Goal: Task Accomplishment & Management: Complete application form

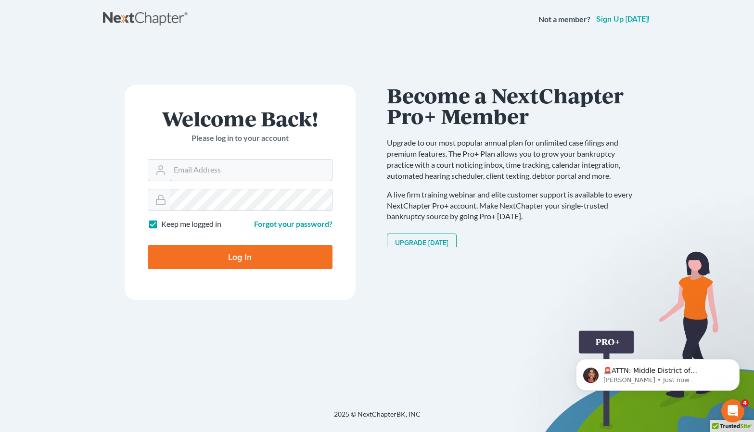
type input "[PERSON_NAME][EMAIL_ADDRESS][DOMAIN_NAME]"
click at [240, 256] on input "Log In" at bounding box center [240, 257] width 185 height 24
type input "Thinking..."
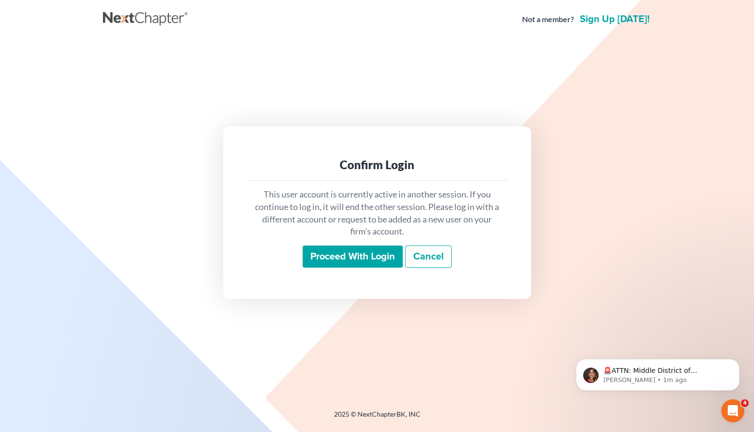
click at [367, 259] on input "Proceed with login" at bounding box center [353, 257] width 100 height 22
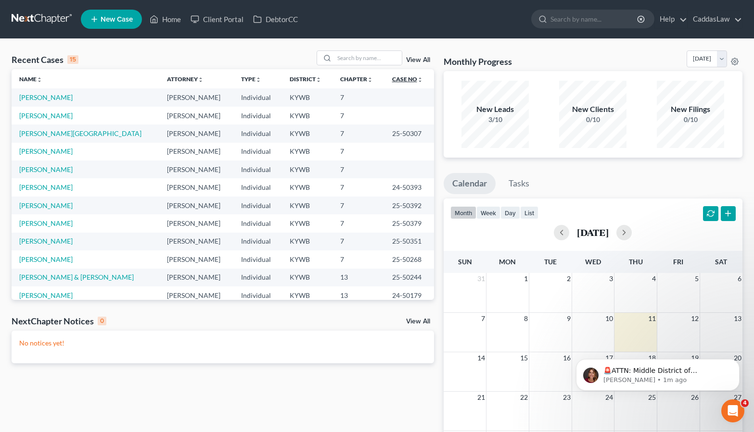
click at [417, 80] on icon "unfold_more" at bounding box center [420, 80] width 6 height 6
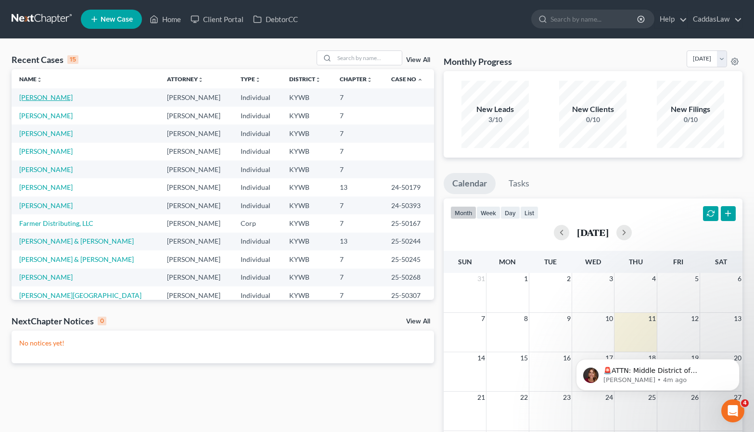
click at [40, 100] on link "Carroll, Stanna" at bounding box center [45, 97] width 53 height 8
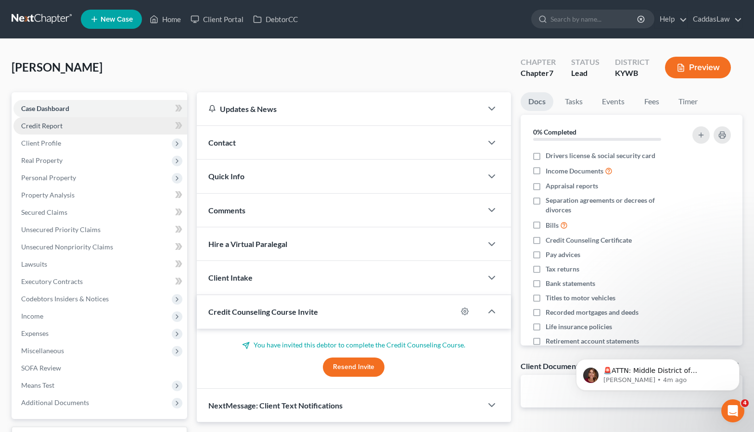
click at [62, 124] on link "Credit Report" at bounding box center [100, 125] width 174 height 17
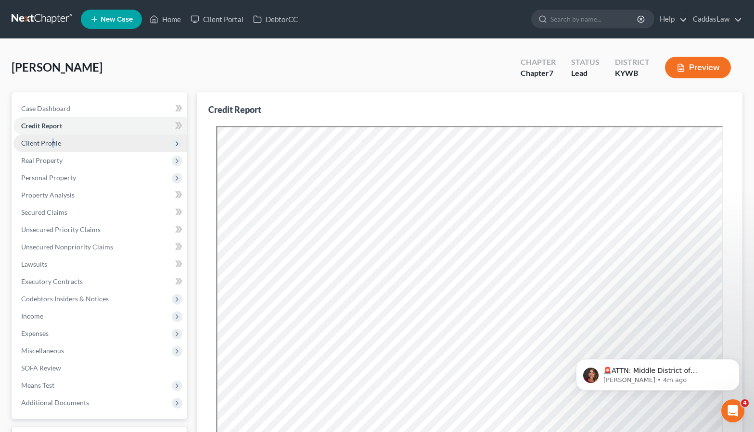
click at [51, 140] on span "Client Profile" at bounding box center [41, 143] width 40 height 8
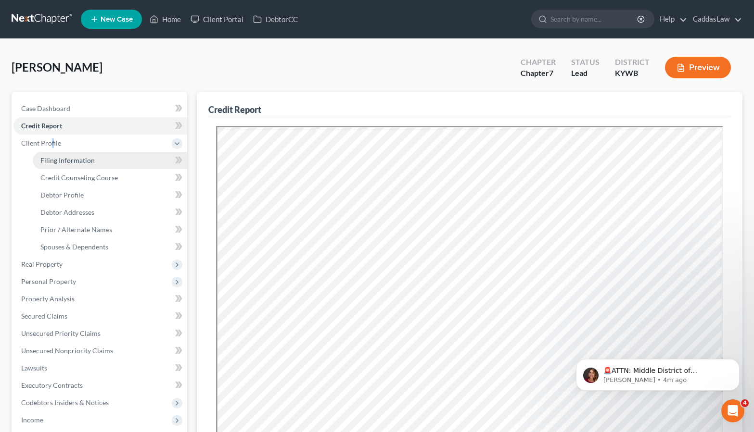
click at [68, 162] on span "Filing Information" at bounding box center [67, 160] width 54 height 8
select select "1"
select select "0"
select select "33"
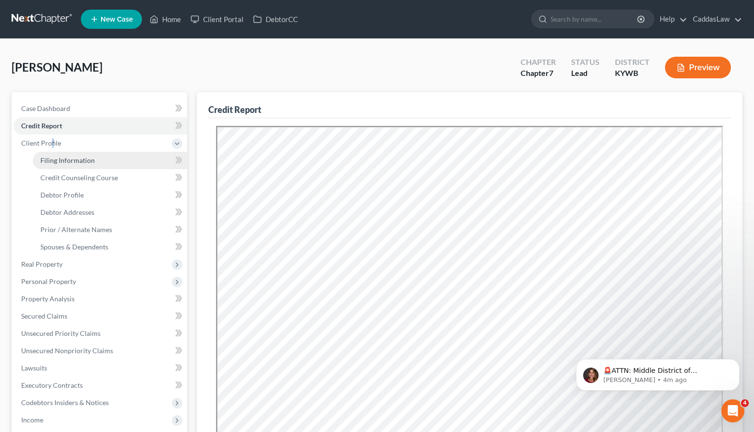
select select "0"
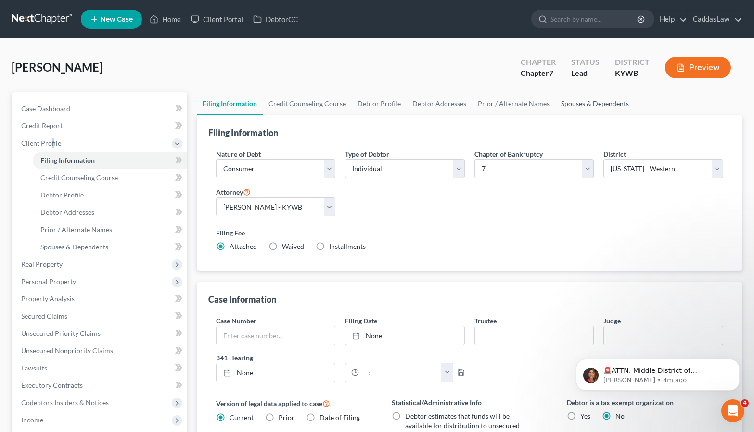
click at [592, 103] on link "Spouses & Dependents" at bounding box center [594, 103] width 79 height 23
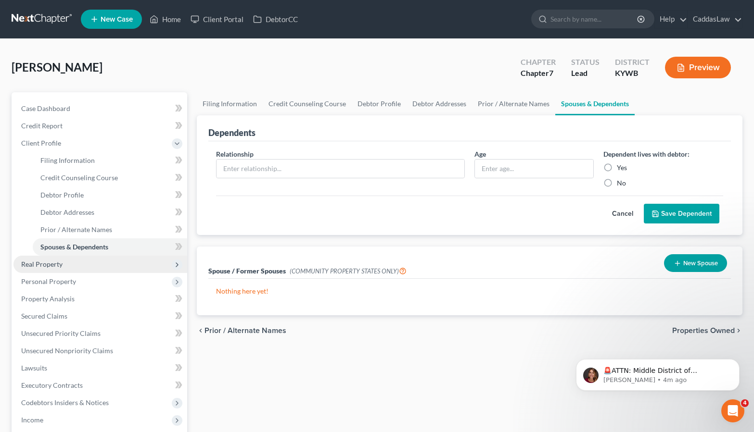
click at [38, 265] on span "Real Property" at bounding box center [41, 264] width 41 height 8
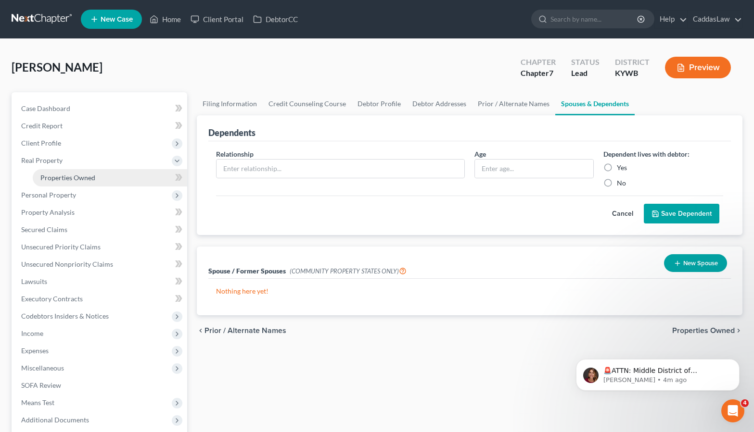
click at [75, 174] on span "Properties Owned" at bounding box center [67, 178] width 55 height 8
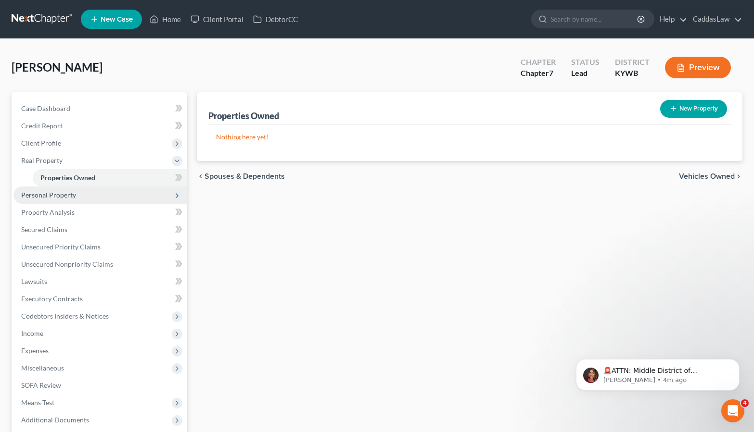
click at [59, 195] on span "Personal Property" at bounding box center [48, 195] width 55 height 8
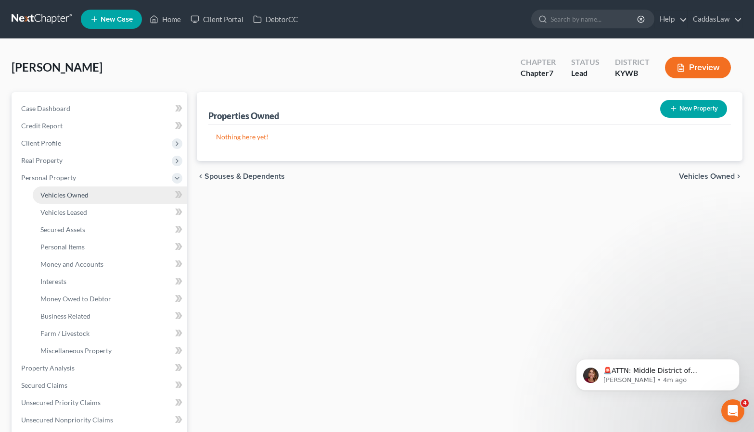
click at [65, 197] on span "Vehicles Owned" at bounding box center [64, 195] width 48 height 8
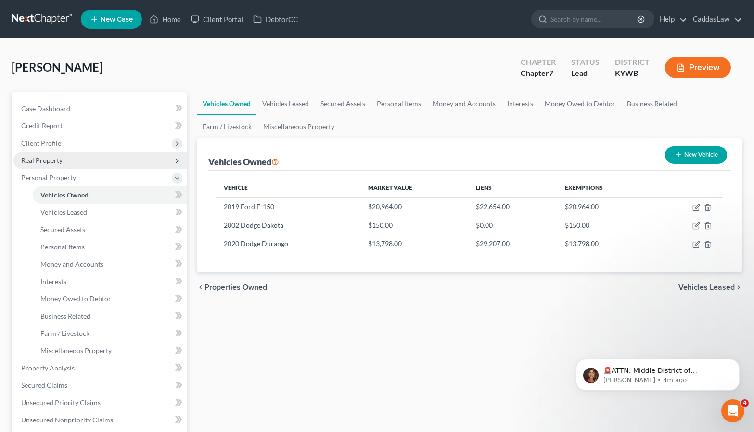
click at [53, 161] on span "Real Property" at bounding box center [41, 160] width 41 height 8
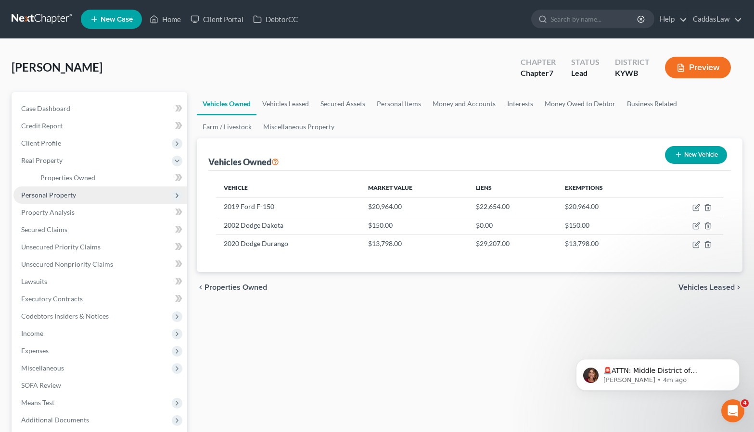
click at [60, 199] on span "Personal Property" at bounding box center [48, 195] width 55 height 8
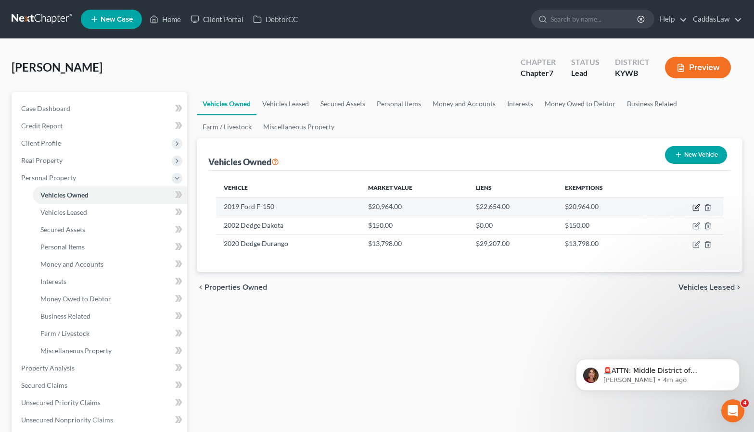
click at [697, 207] on icon "button" at bounding box center [696, 208] width 8 height 8
select select "1"
select select "7"
select select "3"
select select "0"
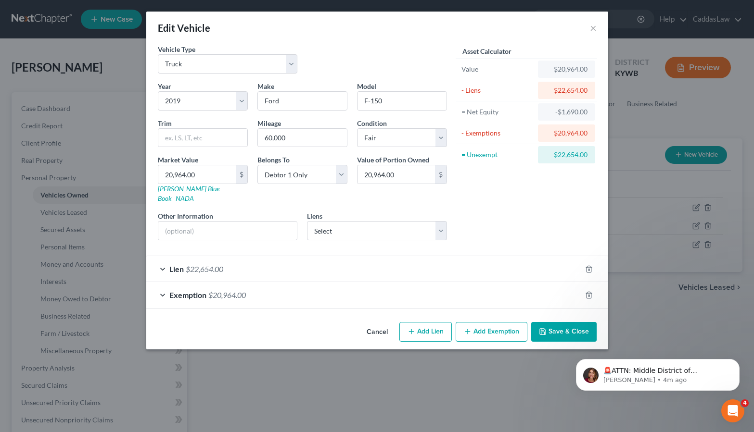
click at [594, 288] on div at bounding box center [594, 295] width 27 height 15
click at [591, 293] on polyline "button" at bounding box center [589, 293] width 6 height 0
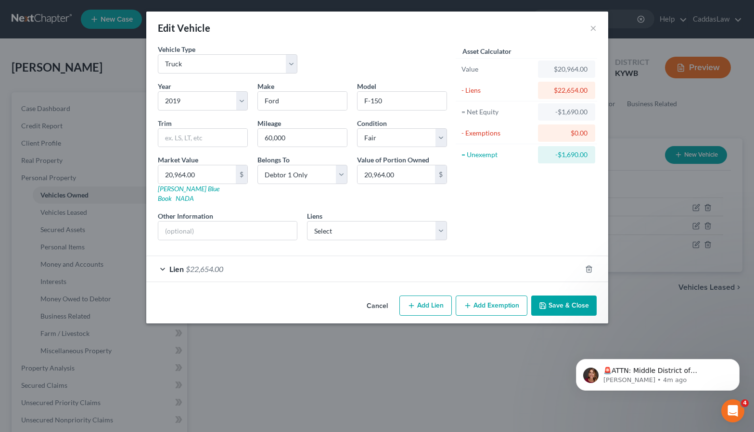
click at [567, 296] on button "Save & Close" at bounding box center [563, 306] width 65 height 20
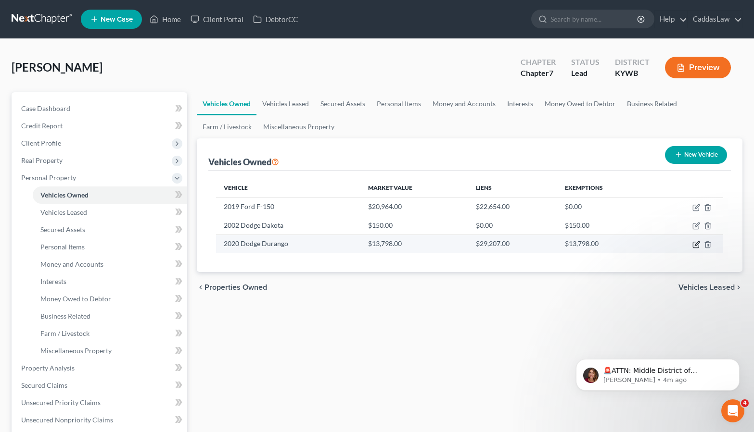
click at [696, 244] on icon "button" at bounding box center [696, 245] width 8 height 8
select select "0"
select select "6"
select select "3"
select select "0"
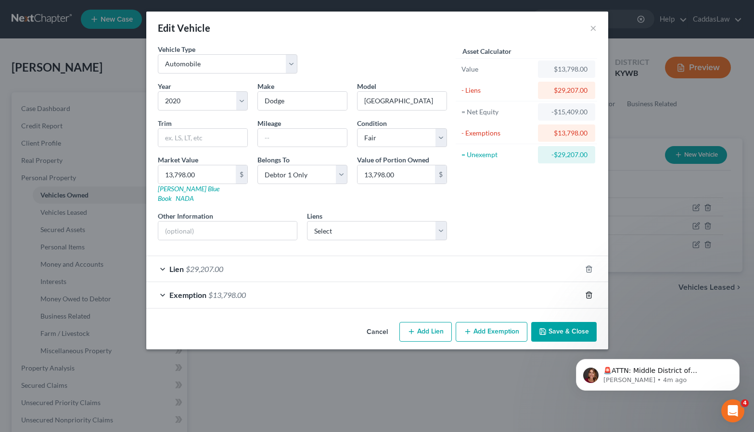
click at [589, 292] on icon "button" at bounding box center [589, 296] width 8 height 8
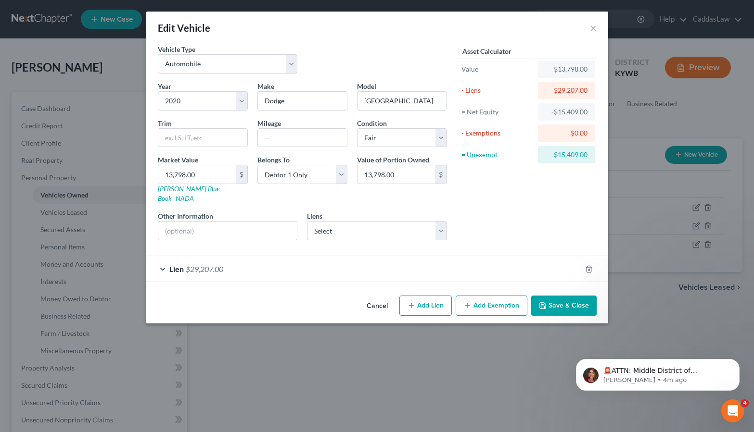
click at [562, 299] on button "Save & Close" at bounding box center [563, 306] width 65 height 20
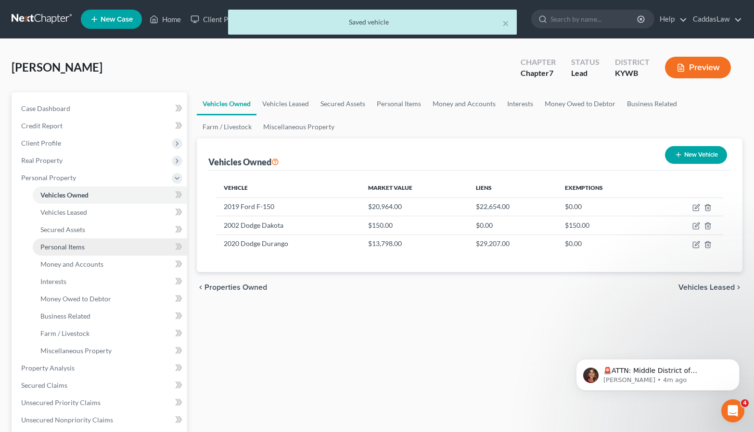
click at [72, 246] on span "Personal Items" at bounding box center [62, 247] width 44 height 8
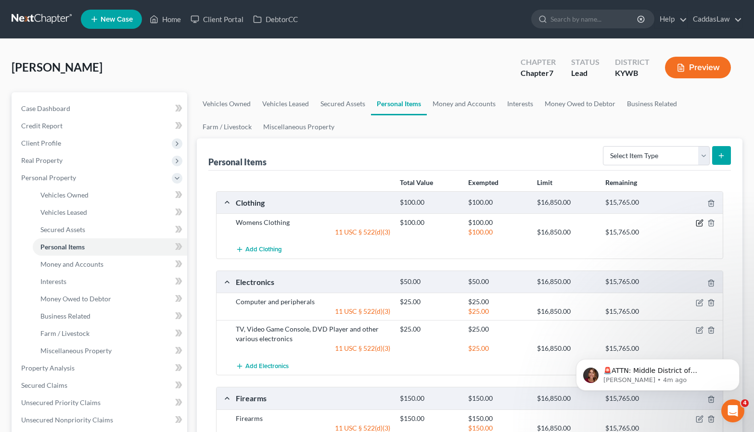
click at [698, 221] on icon "button" at bounding box center [699, 224] width 6 height 6
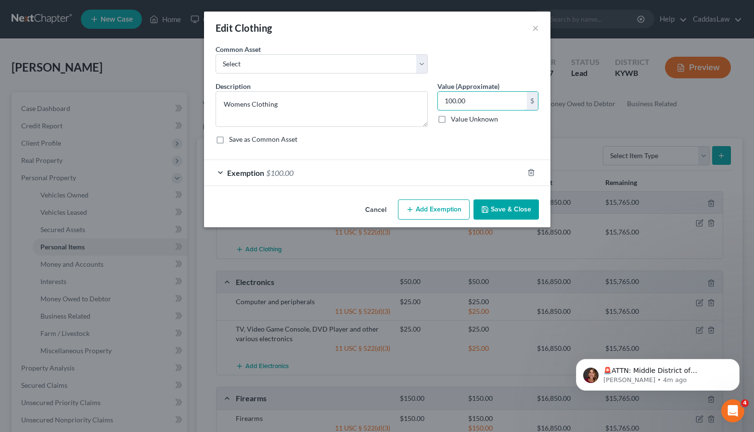
drag, startPoint x: 469, startPoint y: 101, endPoint x: 432, endPoint y: 101, distance: 36.1
click at [432, 101] on div "Value (Approximate) 100.00 $ Value Unknown Balance Undetermined 100.00 $ Value …" at bounding box center [487, 104] width 111 height 46
type input "300"
click at [430, 177] on div "Exemption $100.00" at bounding box center [363, 172] width 319 height 25
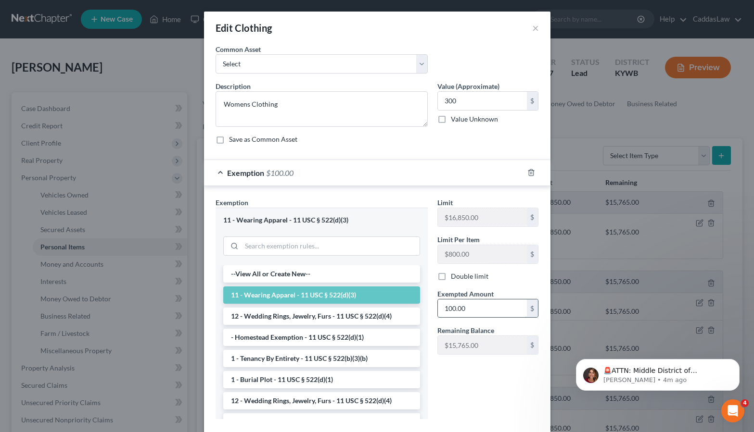
click at [467, 308] on input "100.00" at bounding box center [482, 309] width 89 height 18
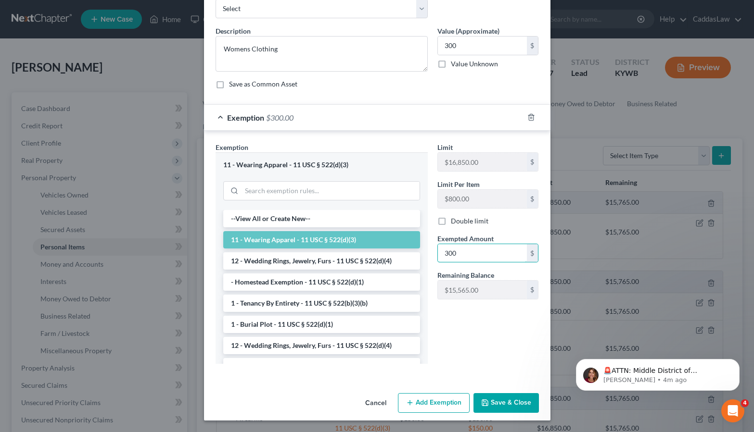
scroll to position [55, 0]
type input "300"
click at [510, 398] on button "Save & Close" at bounding box center [505, 404] width 65 height 20
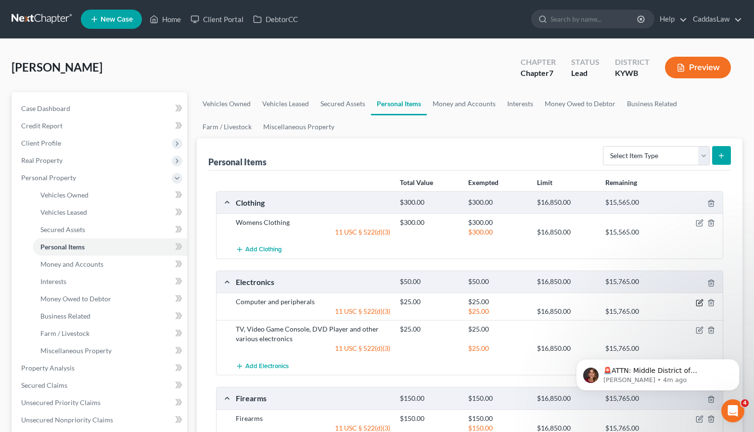
click at [700, 302] on icon "button" at bounding box center [700, 303] width 8 height 8
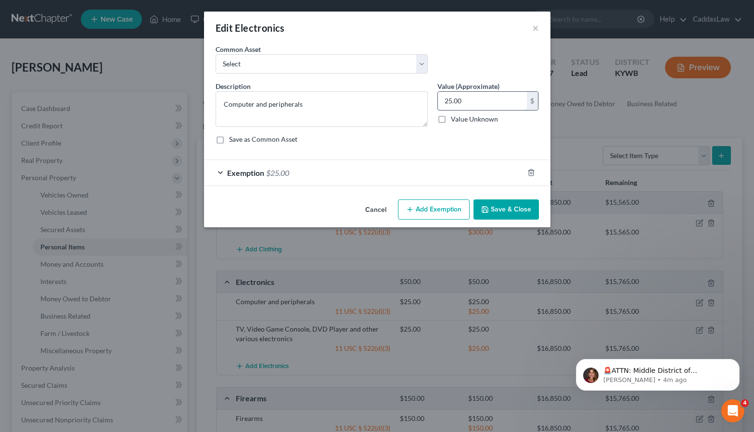
click at [444, 98] on input "25.00" at bounding box center [482, 101] width 89 height 18
type input "125.00"
click at [434, 178] on div "Exemption $25.00" at bounding box center [363, 172] width 319 height 25
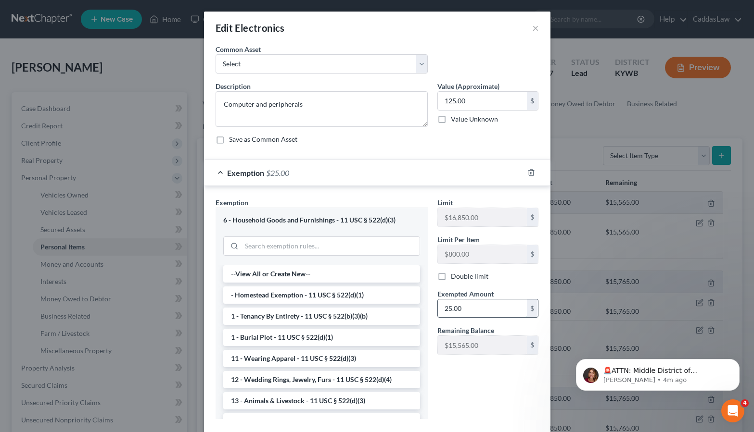
click at [446, 306] on input "25.00" at bounding box center [482, 309] width 89 height 18
click at [444, 307] on input "25.00" at bounding box center [482, 309] width 89 height 18
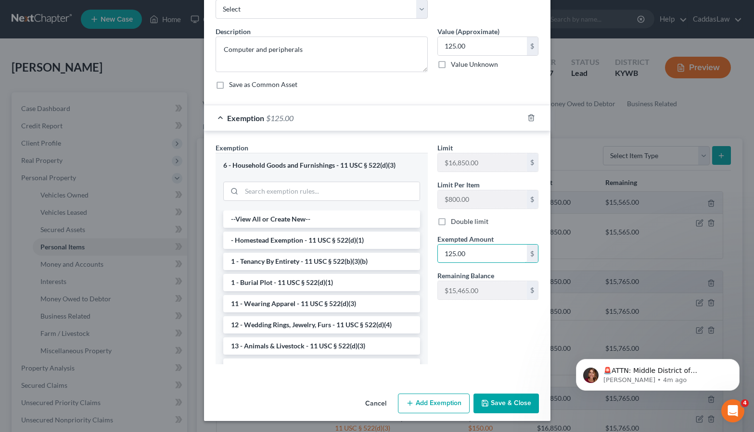
type input "125.00"
click at [497, 398] on button "Save & Close" at bounding box center [505, 404] width 65 height 20
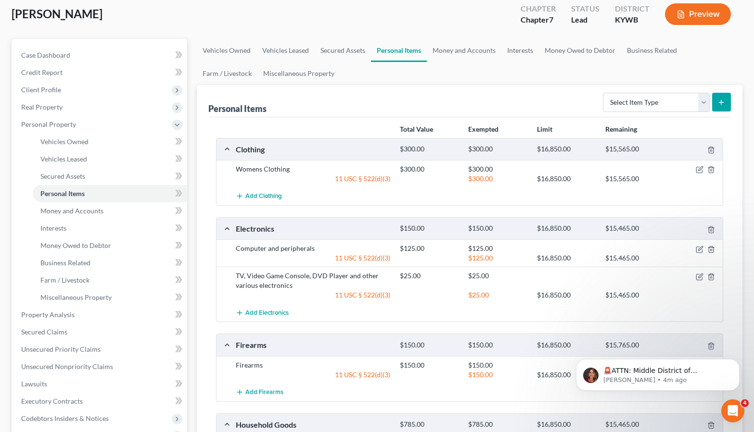
scroll to position [56, 0]
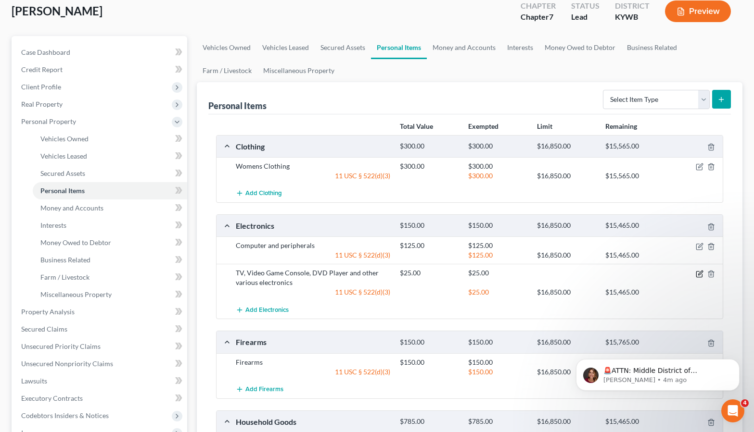
click at [700, 274] on icon "button" at bounding box center [700, 274] width 8 height 8
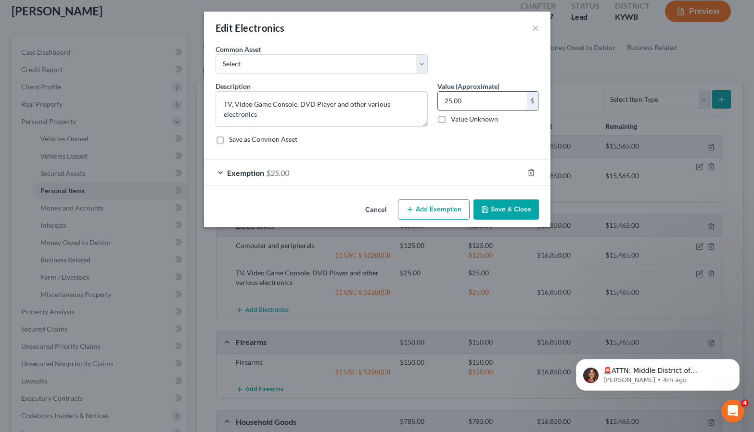
click at [444, 99] on input "25.00" at bounding box center [482, 101] width 89 height 18
type input "125.00"
click at [434, 166] on div "Exemption $25.00" at bounding box center [363, 172] width 319 height 25
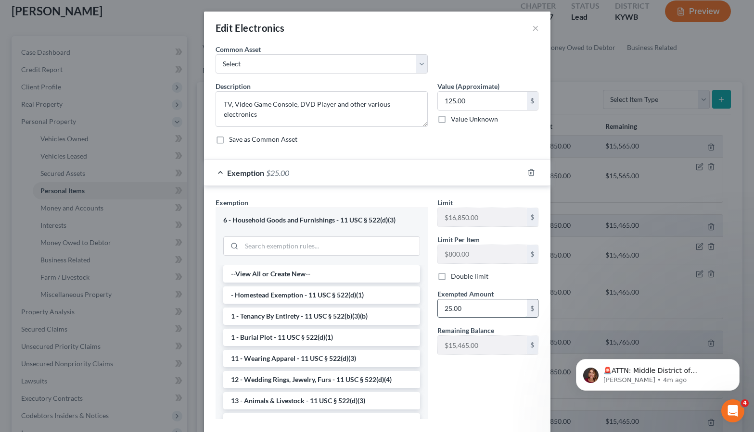
click at [444, 309] on input "25.00" at bounding box center [482, 309] width 89 height 18
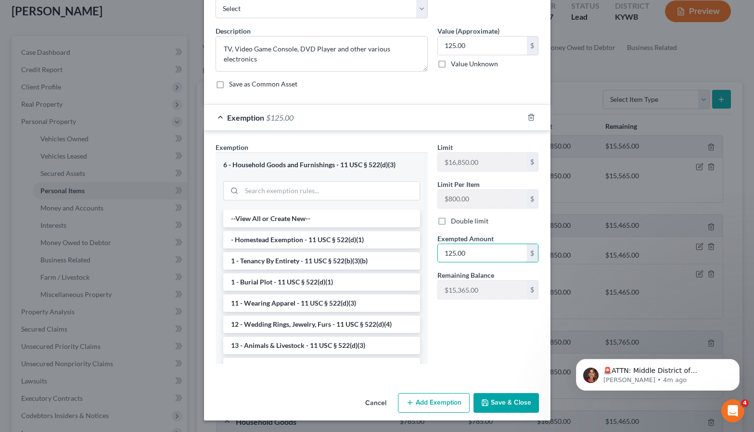
scroll to position [55, 0]
type input "125.00"
click at [495, 406] on button "Save & Close" at bounding box center [505, 404] width 65 height 20
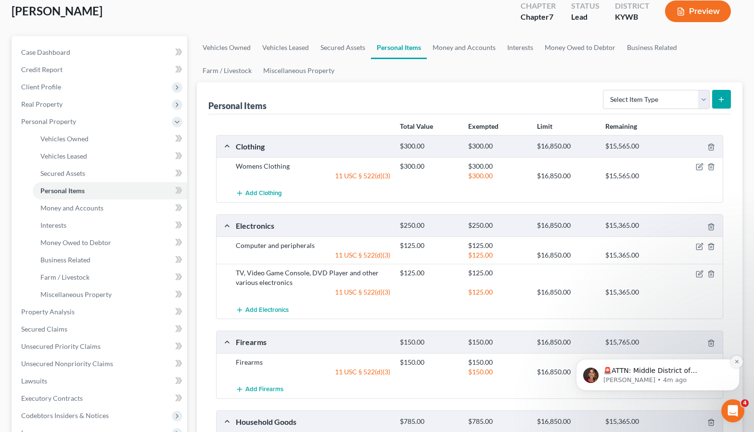
click at [736, 363] on icon "Dismiss notification" at bounding box center [736, 361] width 3 height 3
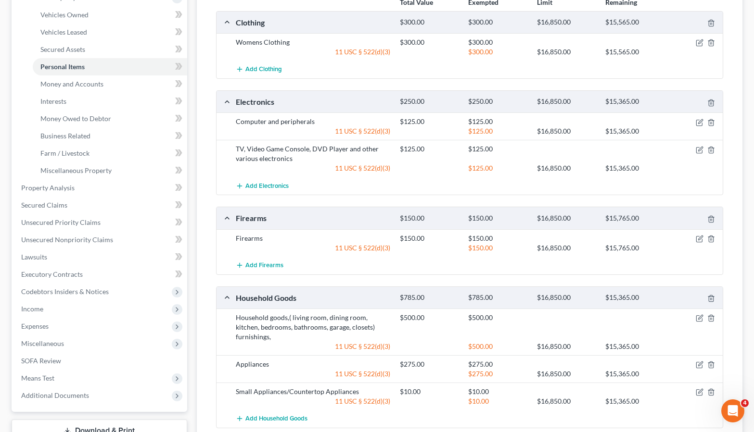
scroll to position [180, 0]
click at [699, 238] on icon "button" at bounding box center [700, 238] width 4 height 4
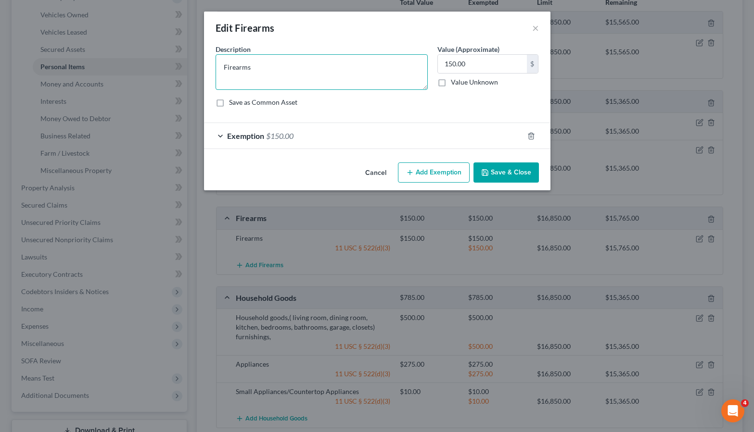
drag, startPoint x: 252, startPoint y: 67, endPoint x: 180, endPoint y: 67, distance: 71.7
click at [180, 67] on div "Edit Firearms × An exemption set must first be selected from the Filing Informa…" at bounding box center [377, 216] width 754 height 432
type textarea "Handgun -"
drag, startPoint x: 472, startPoint y: 63, endPoint x: 430, endPoint y: 63, distance: 42.3
click at [430, 63] on div "Description * Handgun - Value (Approximate) 150.00 $ Value Unknown Balance Unde…" at bounding box center [377, 79] width 333 height 71
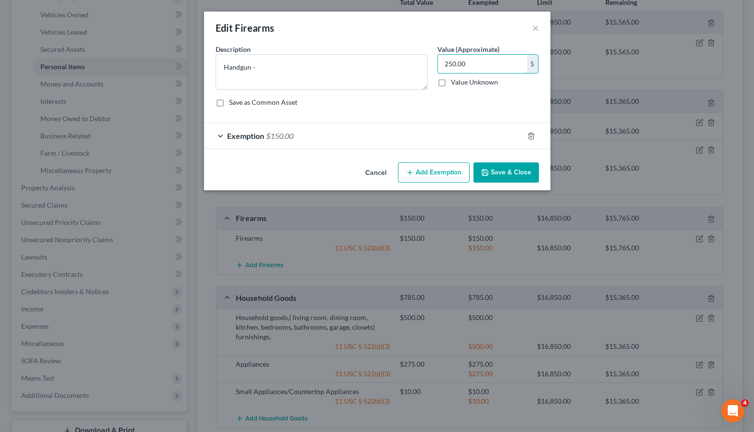
type input "250.00"
click at [426, 141] on div "Exemption $150.00" at bounding box center [363, 135] width 319 height 25
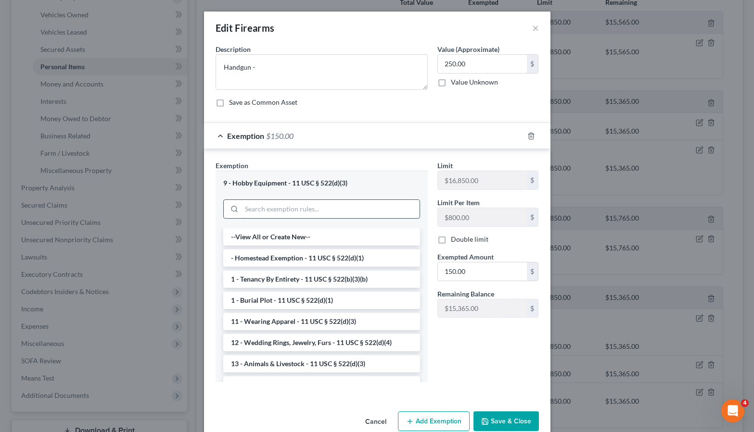
click at [279, 207] on input "search" at bounding box center [330, 209] width 178 height 18
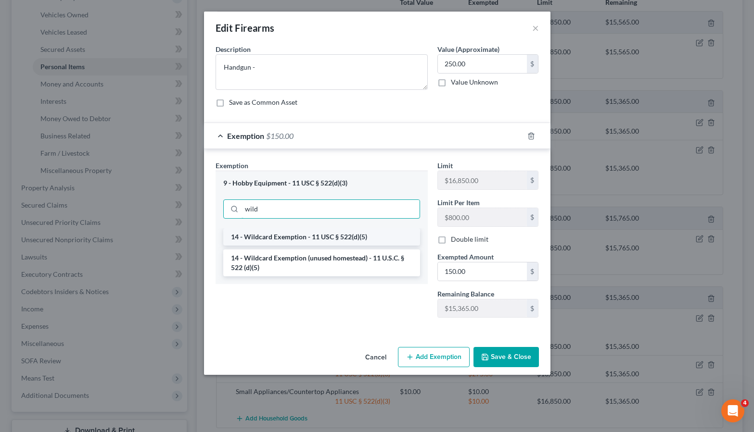
type input "wild"
click at [283, 238] on li "14 - Wildcard Exemption - 11 USC § 522(d)(5)" at bounding box center [321, 236] width 197 height 17
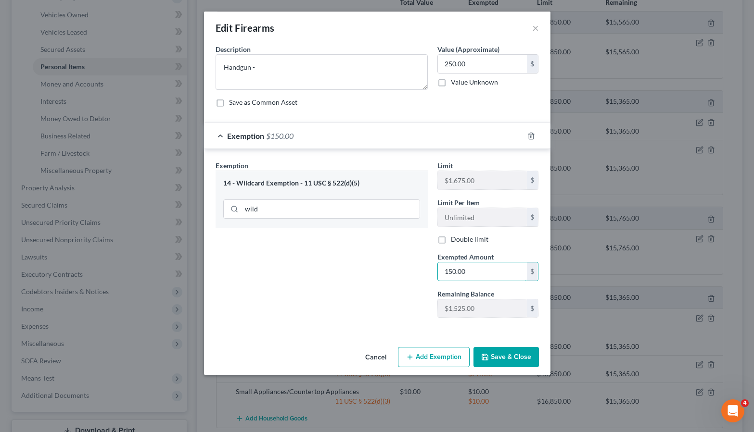
drag, startPoint x: 471, startPoint y: 272, endPoint x: 428, endPoint y: 272, distance: 43.3
click at [428, 272] on div "Exemption Set must be selected for CA. Exemption * 14 - Wildcard Exemption - 11…" at bounding box center [377, 243] width 333 height 165
type input "250.00"
click at [505, 355] on button "Save & Close" at bounding box center [505, 357] width 65 height 20
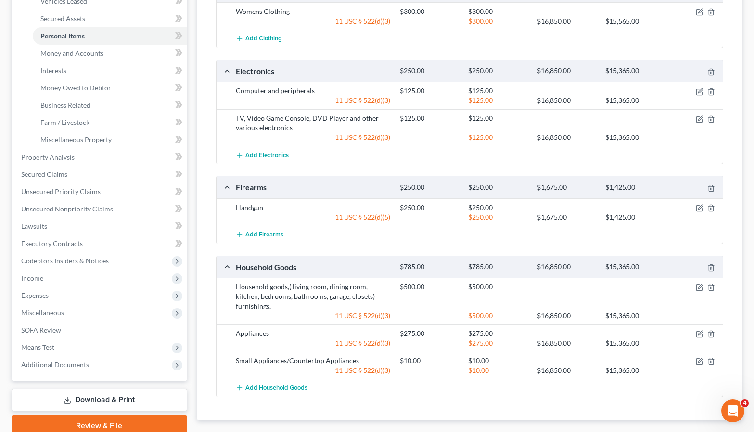
scroll to position [213, 0]
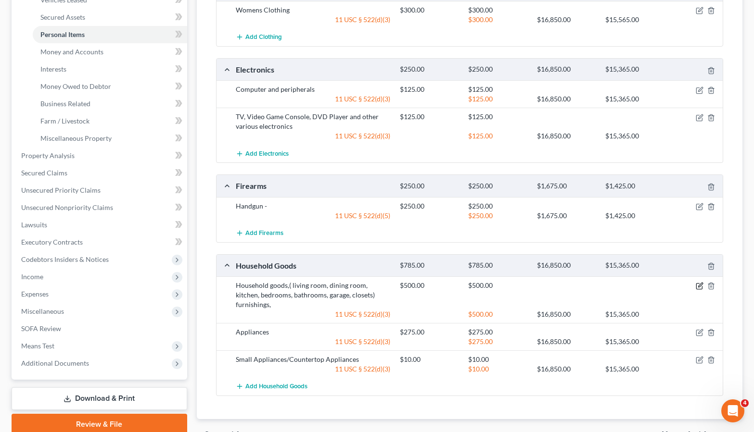
click at [698, 284] on icon "button" at bounding box center [699, 287] width 6 height 6
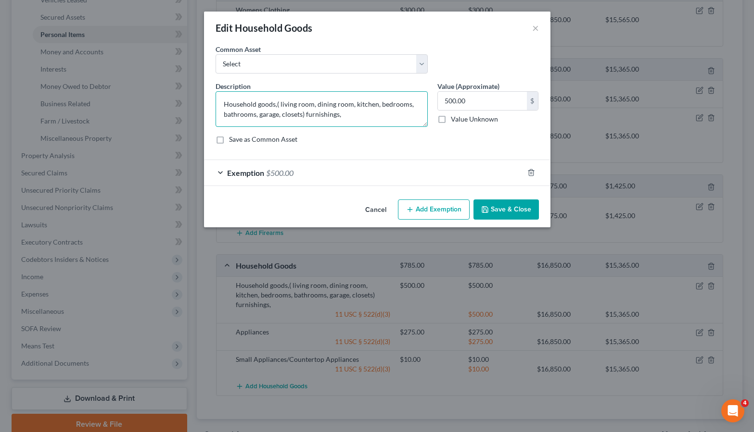
drag, startPoint x: 304, startPoint y: 114, endPoint x: 257, endPoint y: 105, distance: 47.6
click at [256, 105] on textarea "Household goods,( living room, dining room, kitchen, bedrooms, bathrooms, garag…" at bounding box center [322, 109] width 212 height 36
click at [295, 105] on textarea "Household furnishings," at bounding box center [322, 109] width 212 height 36
type textarea "Household furnishings"
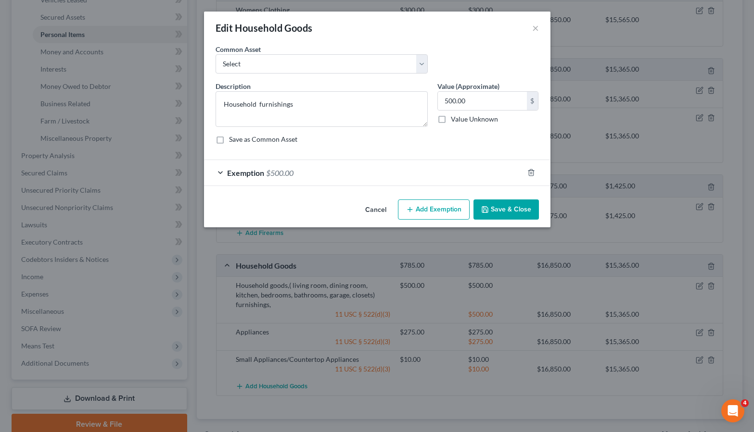
click at [505, 207] on button "Save & Close" at bounding box center [505, 210] width 65 height 20
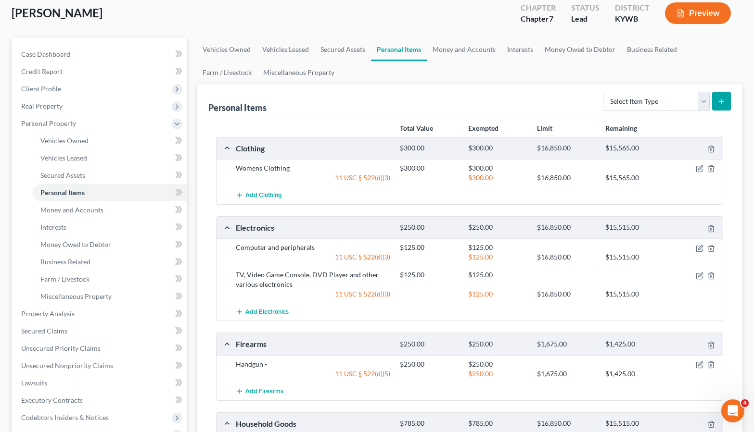
scroll to position [39, 0]
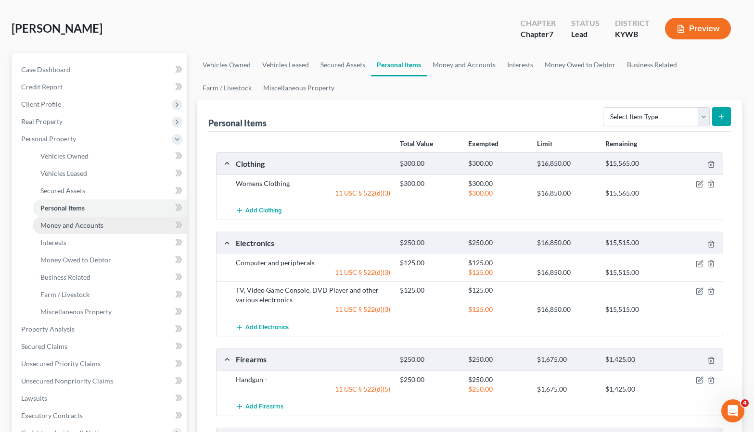
click at [80, 228] on span "Money and Accounts" at bounding box center [71, 225] width 63 height 8
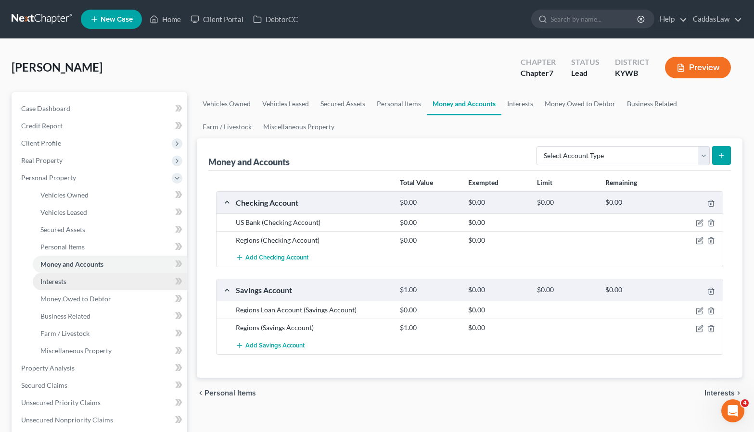
click at [61, 282] on span "Interests" at bounding box center [53, 282] width 26 height 8
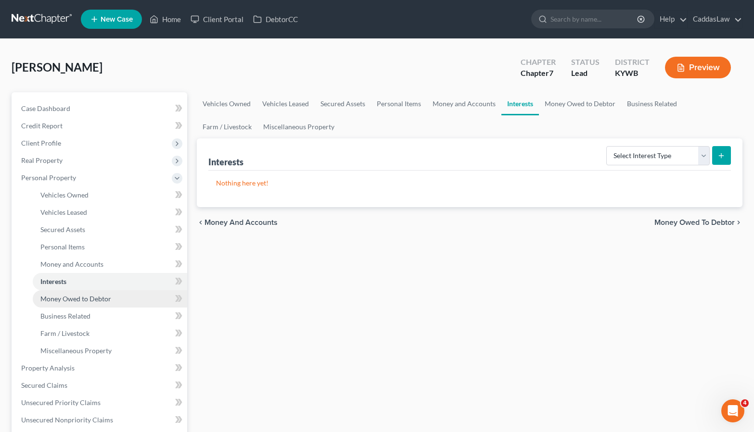
click at [69, 304] on link "Money Owed to Debtor" at bounding box center [110, 299] width 154 height 17
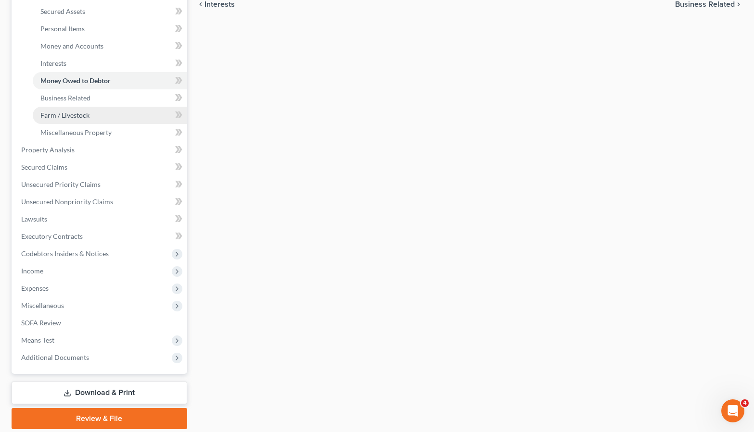
scroll to position [227, 0]
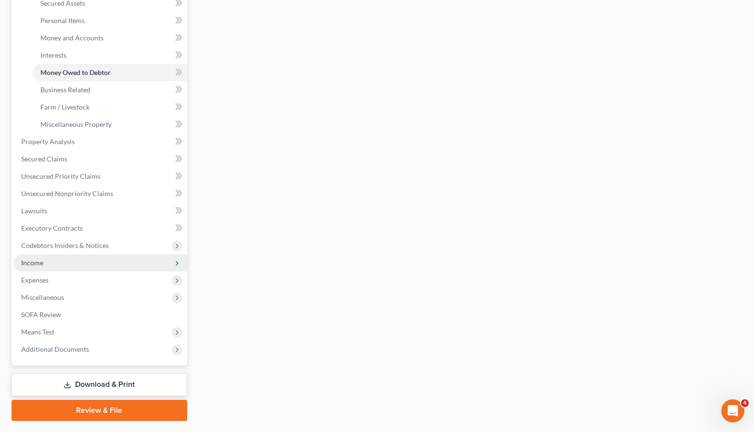
click at [63, 266] on span "Income" at bounding box center [100, 262] width 174 height 17
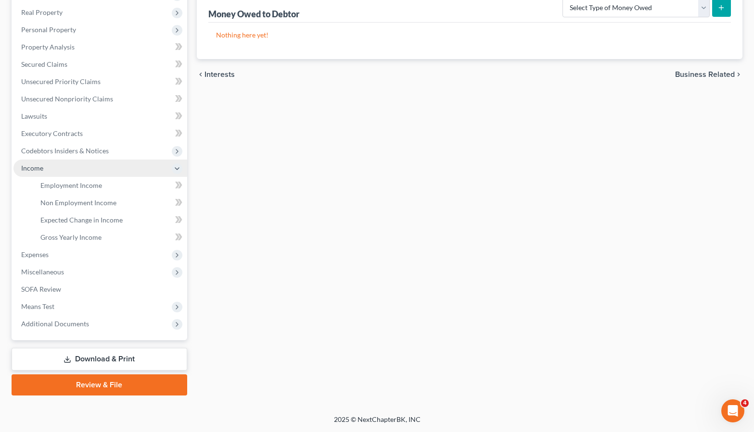
scroll to position [148, 0]
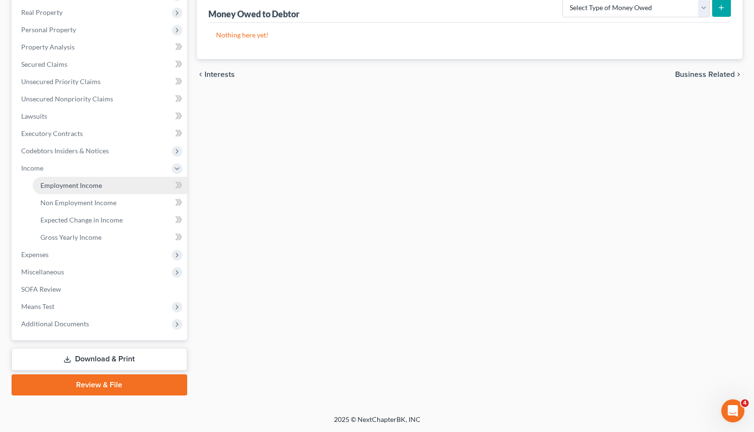
click at [96, 186] on span "Employment Income" at bounding box center [71, 185] width 62 height 8
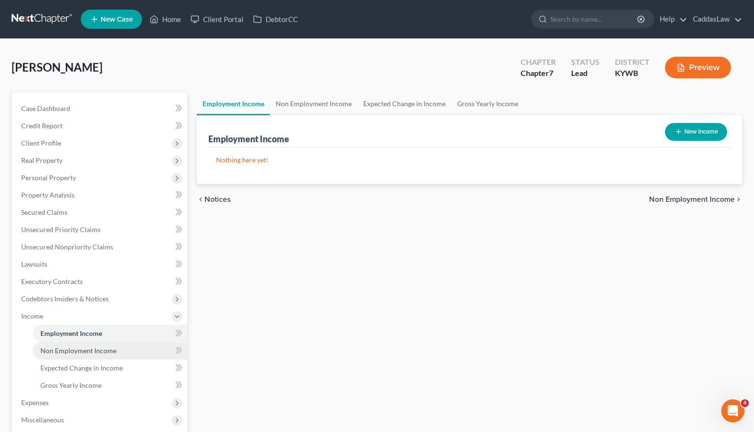
click at [75, 348] on span "Non Employment Income" at bounding box center [78, 351] width 76 height 8
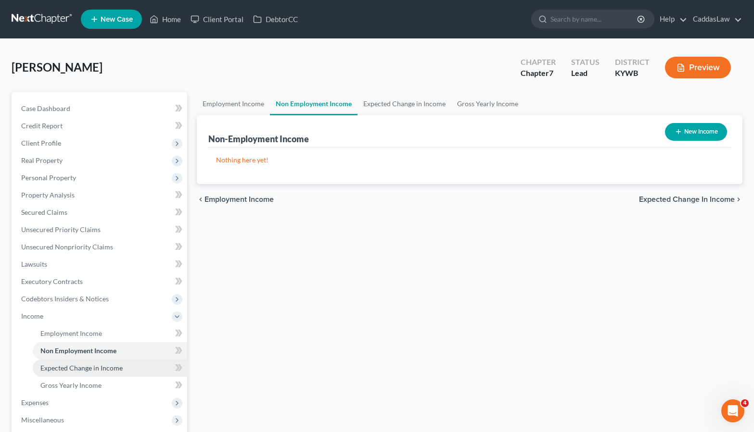
click at [75, 368] on span "Expected Change in Income" at bounding box center [81, 368] width 82 height 8
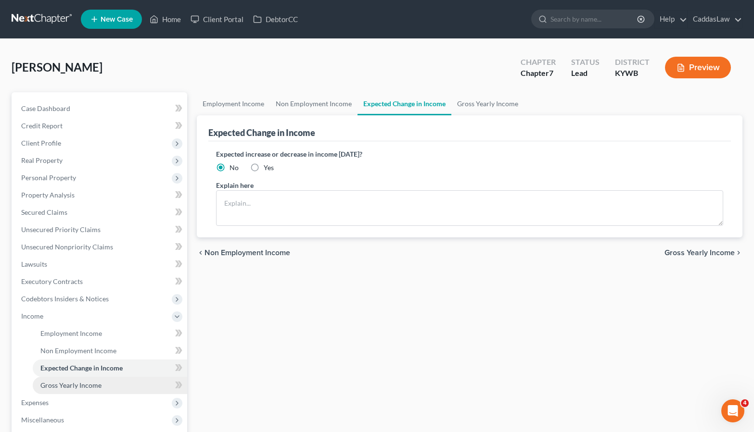
click at [75, 384] on span "Gross Yearly Income" at bounding box center [70, 385] width 61 height 8
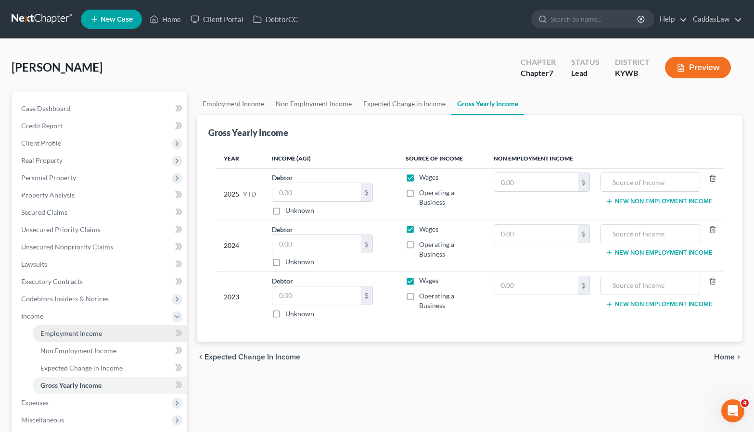
click at [74, 338] on link "Employment Income" at bounding box center [110, 333] width 154 height 17
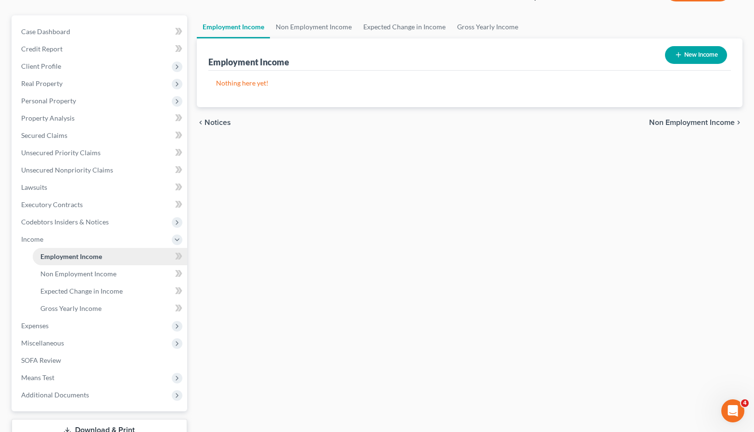
scroll to position [86, 0]
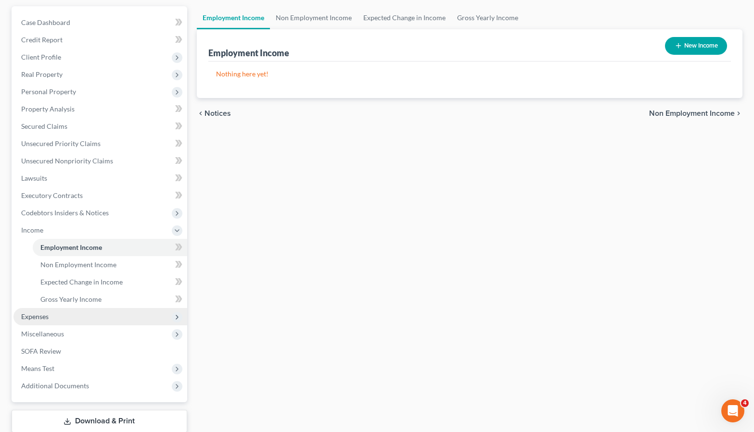
click at [34, 316] on span "Expenses" at bounding box center [34, 317] width 27 height 8
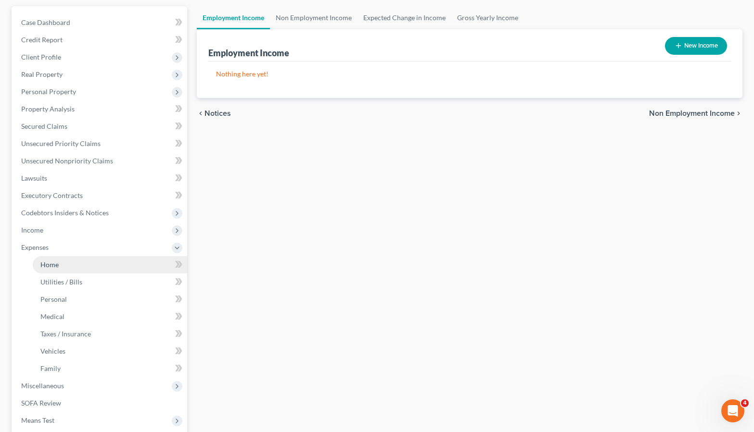
click at [54, 267] on span "Home" at bounding box center [49, 265] width 18 height 8
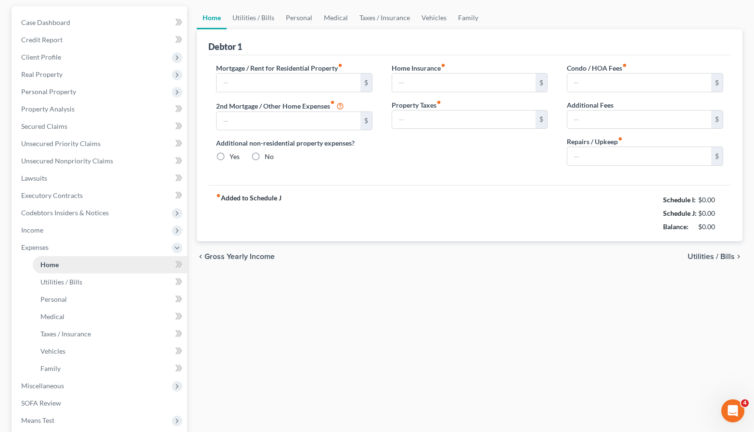
type input "0.00"
radio input "true"
type input "0.00"
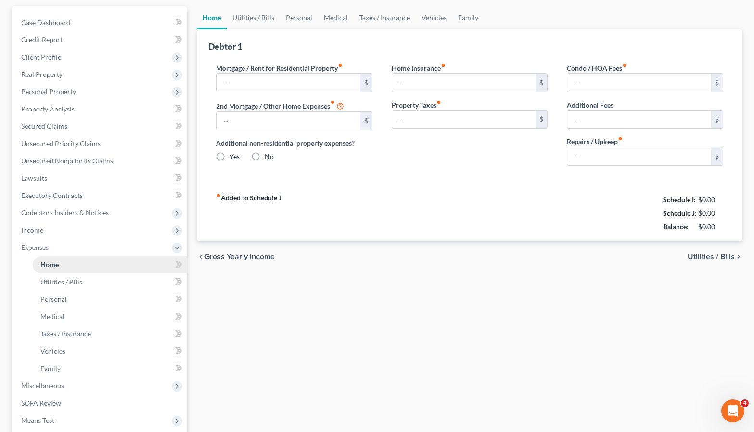
type input "0.00"
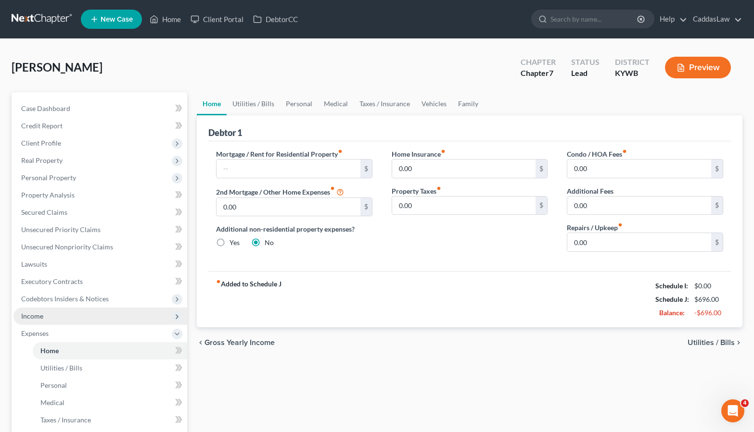
click at [38, 317] on span "Income" at bounding box center [32, 316] width 22 height 8
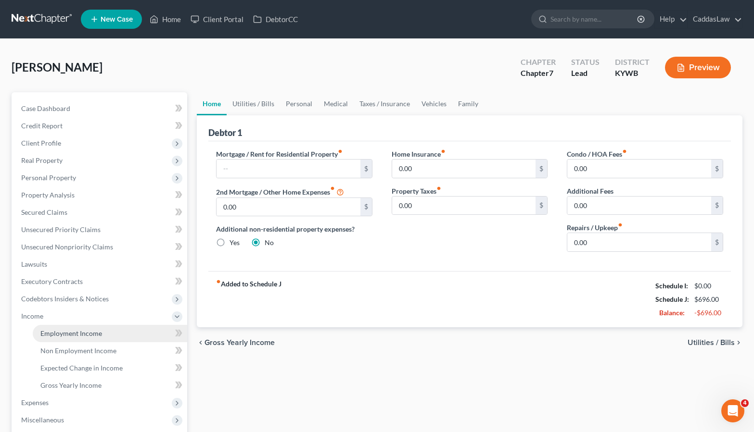
click at [50, 330] on span "Employment Income" at bounding box center [71, 334] width 62 height 8
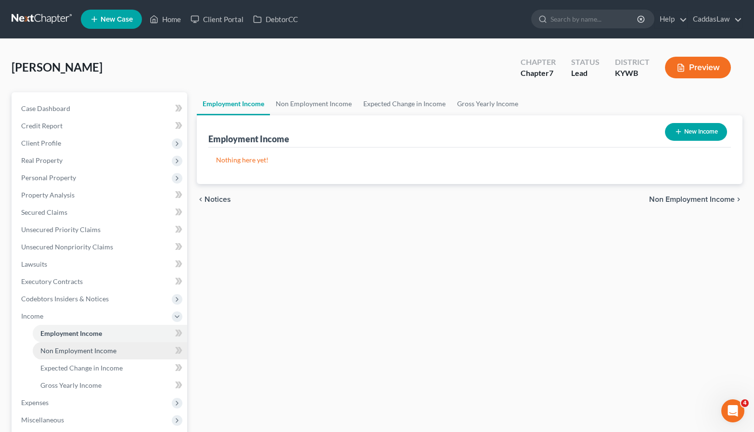
click at [61, 350] on span "Non Employment Income" at bounding box center [78, 351] width 76 height 8
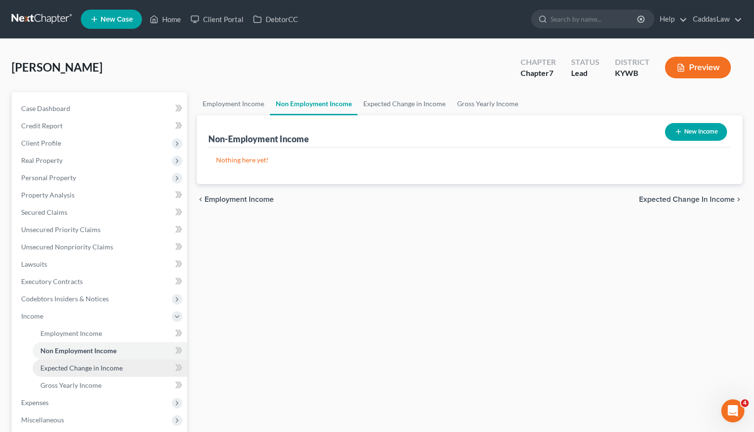
click at [61, 368] on span "Expected Change in Income" at bounding box center [81, 368] width 82 height 8
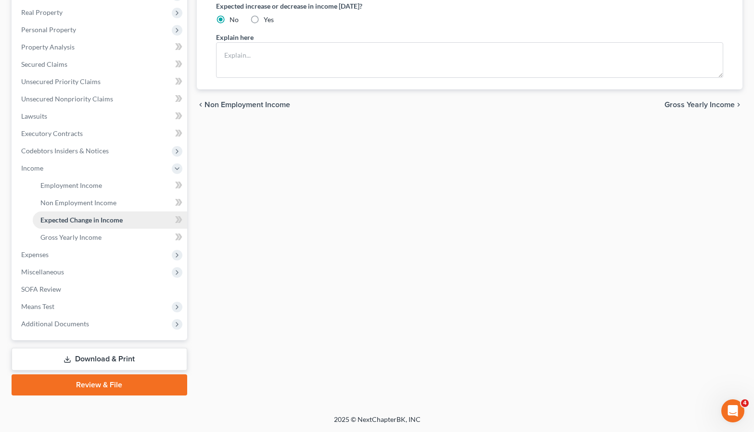
scroll to position [148, 0]
click at [69, 318] on span "Additional Documents" at bounding box center [100, 324] width 174 height 17
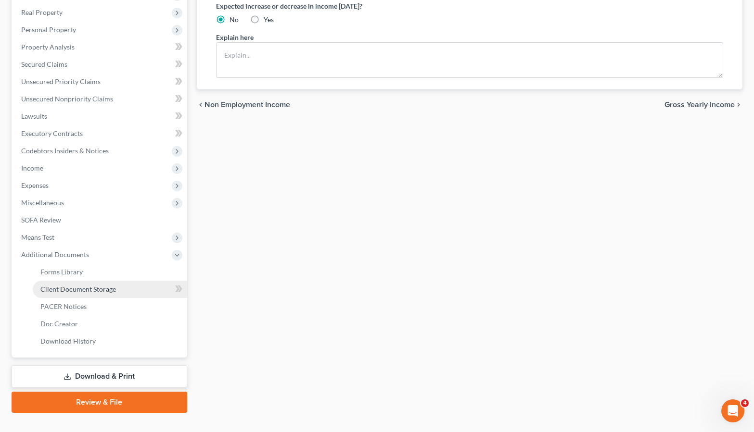
click at [82, 286] on span "Client Document Storage" at bounding box center [78, 289] width 76 height 8
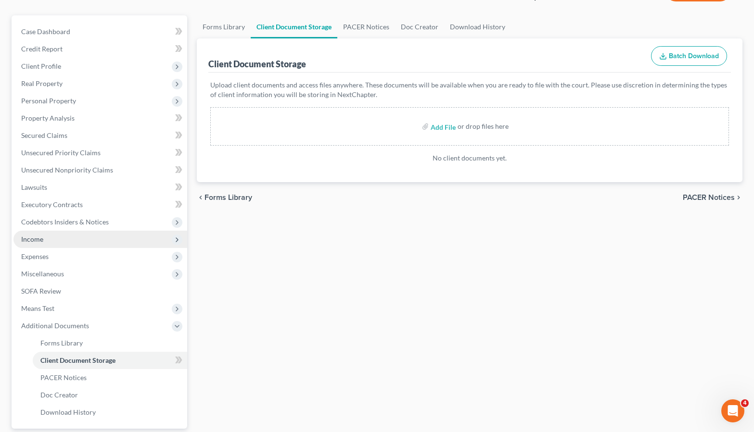
scroll to position [80, 0]
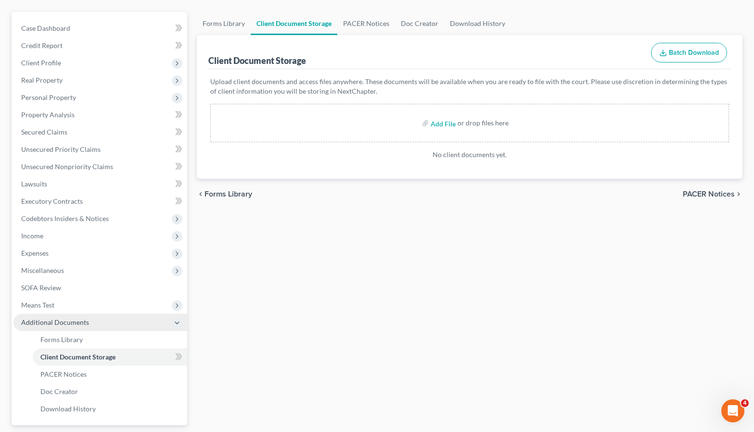
click at [176, 323] on icon at bounding box center [177, 323] width 8 height 8
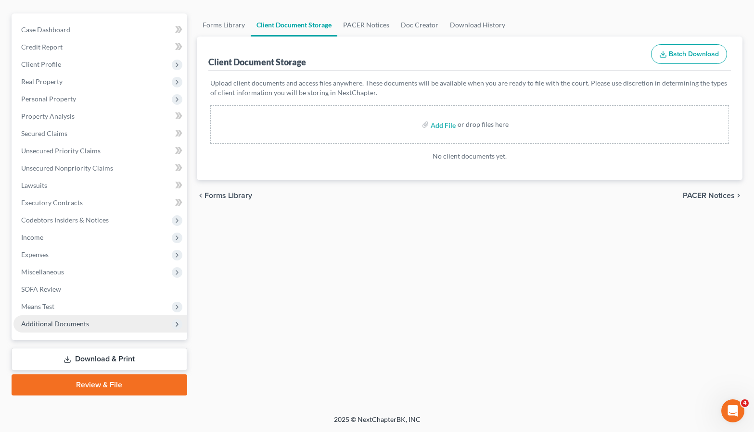
scroll to position [79, 0]
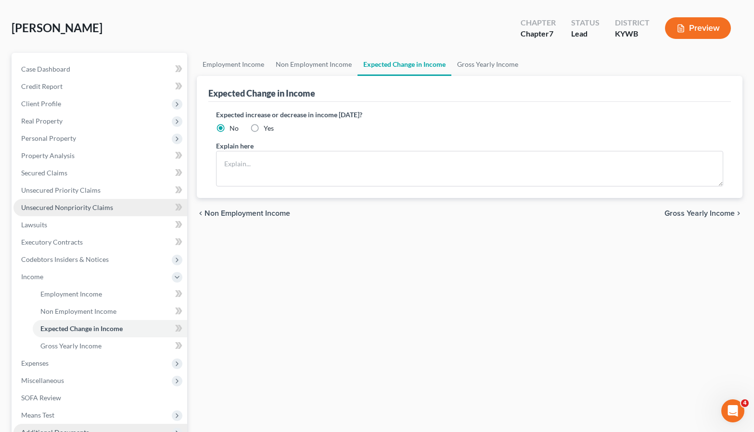
scroll to position [38, 0]
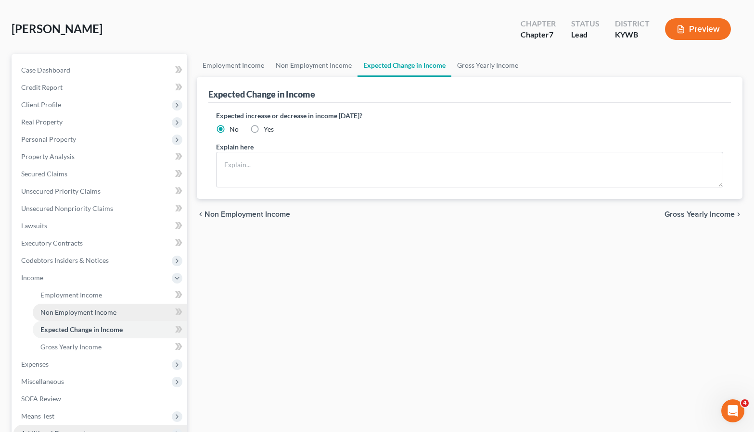
click at [100, 310] on span "Non Employment Income" at bounding box center [78, 312] width 76 height 8
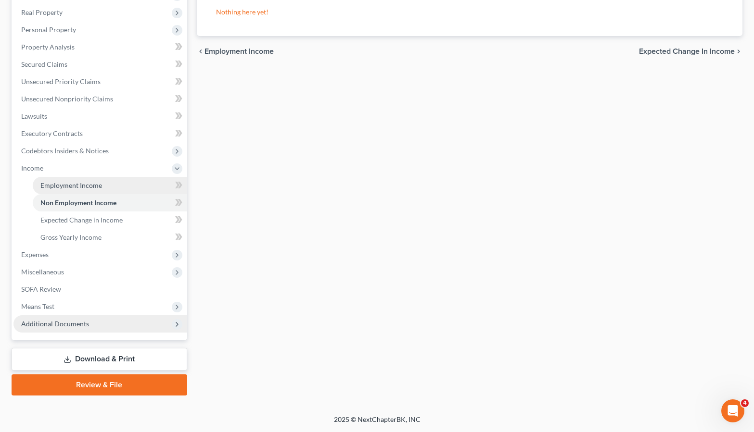
scroll to position [148, 0]
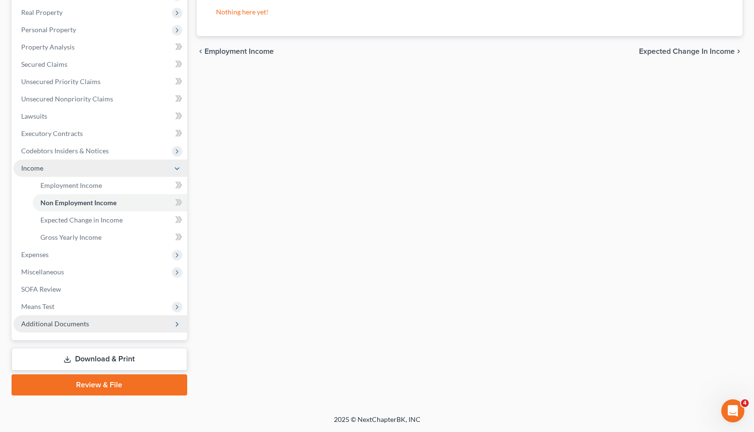
click at [178, 164] on icon at bounding box center [177, 169] width 11 height 11
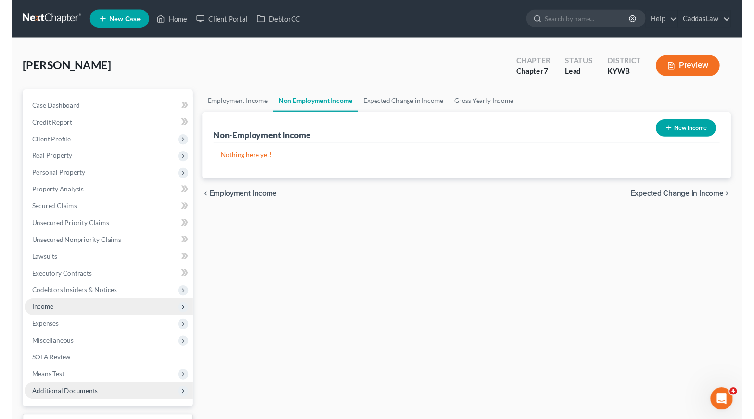
scroll to position [0, 0]
